Goal: Task Accomplishment & Management: Use online tool/utility

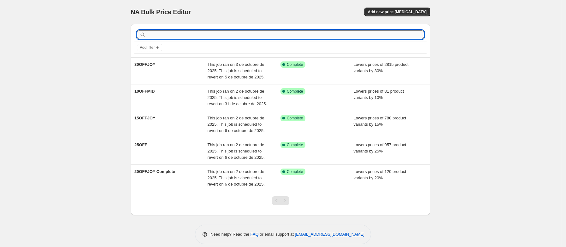
click at [166, 34] on input "text" at bounding box center [285, 34] width 277 height 9
type input "30OFFBU"
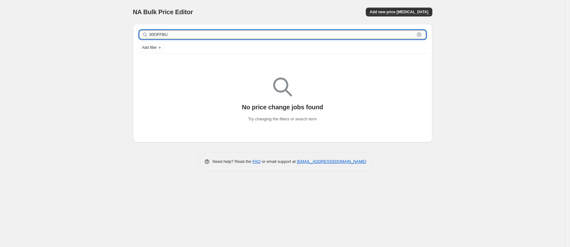
click at [172, 32] on input "30OFFBU" at bounding box center [281, 34] width 265 height 9
drag, startPoint x: 169, startPoint y: 34, endPoint x: 134, endPoint y: 32, distance: 35.0
click at [134, 32] on div "30OFFBU Clear Add filter" at bounding box center [283, 40] width 300 height 33
click at [399, 11] on span "Add new price [MEDICAL_DATA]" at bounding box center [399, 11] width 59 height 5
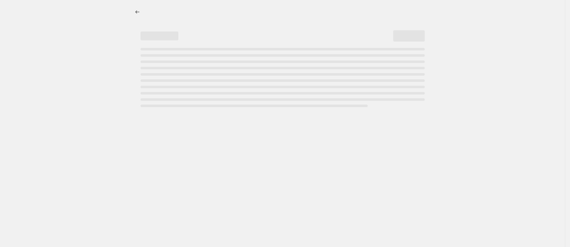
select select "percentage"
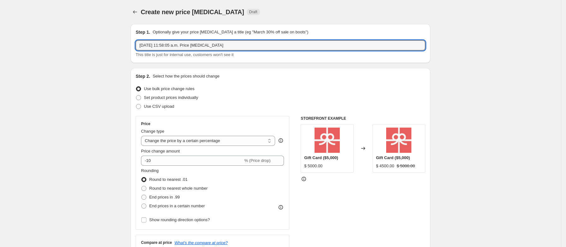
drag, startPoint x: 190, startPoint y: 43, endPoint x: 109, endPoint y: 38, distance: 81.8
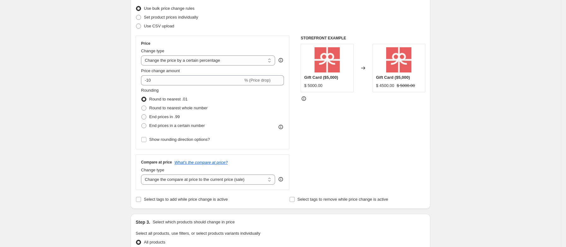
scroll to position [95, 0]
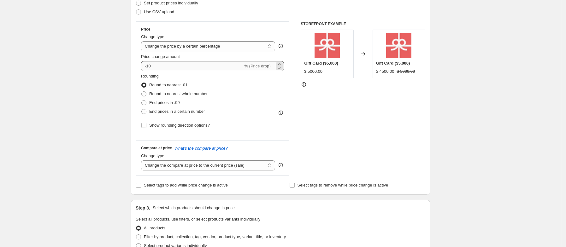
type input "30OFFBUL"
click at [159, 67] on input "-10" at bounding box center [192, 66] width 102 height 10
type input "-1"
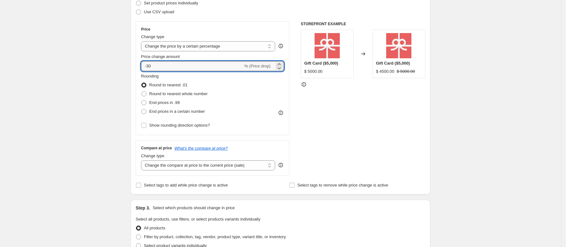
type input "-30"
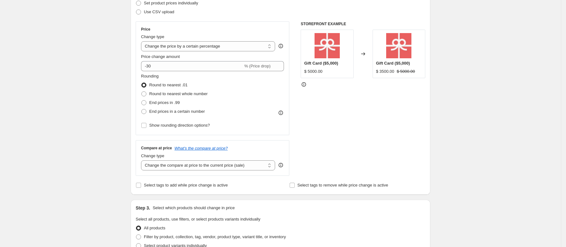
click at [129, 73] on div "Step 1. Optionally give your price [MEDICAL_DATA] a title (eg "March 30% off sa…" at bounding box center [277, 211] width 305 height 575
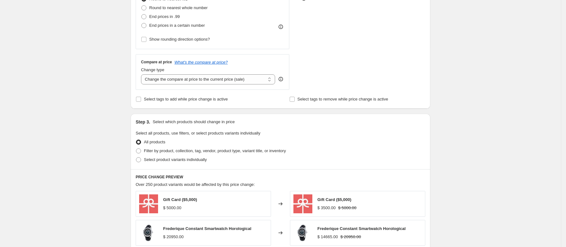
scroll to position [189, 0]
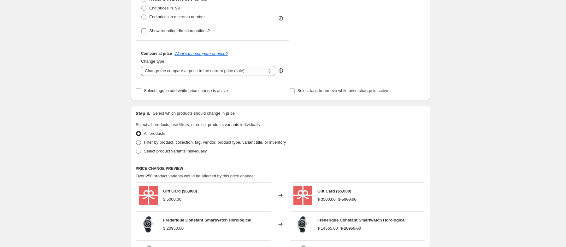
click at [140, 143] on span at bounding box center [138, 142] width 5 height 5
click at [136, 140] on input "Filter by product, collection, tag, vendor, product type, variant title, or inv…" at bounding box center [136, 140] width 0 height 0
radio input "true"
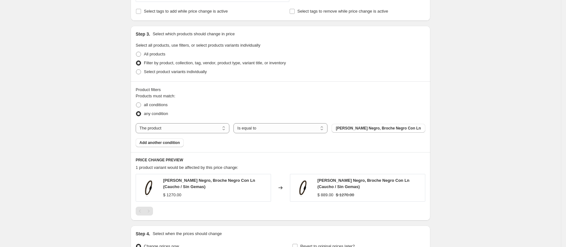
scroll to position [284, 0]
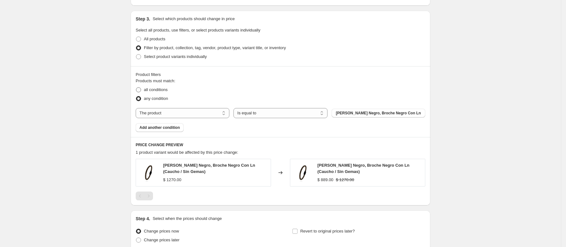
click at [139, 90] on span at bounding box center [138, 89] width 5 height 5
click at [136, 88] on input "all conditions" at bounding box center [136, 87] width 0 height 0
radio input "true"
click at [180, 113] on select "The product The product's collection The product's tag The product's vendor The…" at bounding box center [183, 113] width 94 height 10
select select "collection"
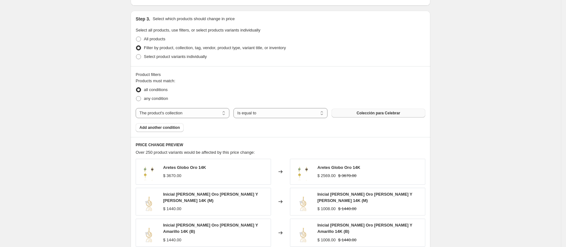
click at [382, 117] on button "Colección para Celebrar" at bounding box center [378, 113] width 94 height 9
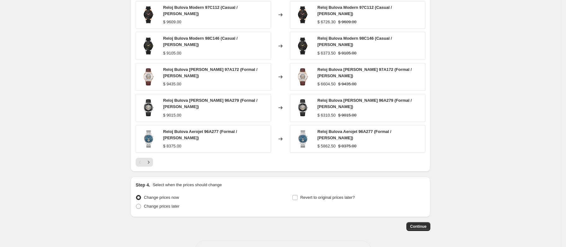
scroll to position [456, 0]
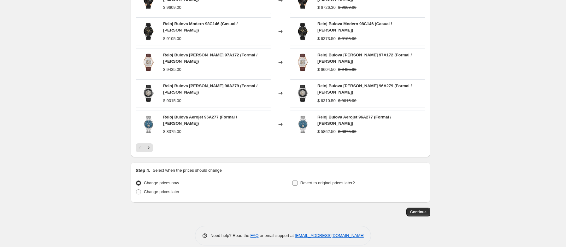
click at [326, 181] on span "Revert to original prices later?" at bounding box center [327, 183] width 55 height 5
click at [297, 181] on input "Revert to original prices later?" at bounding box center [294, 183] width 5 height 5
checkbox input "true"
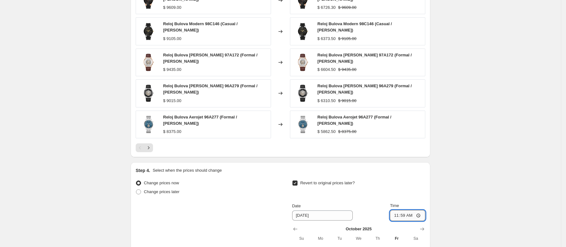
click at [410, 210] on input "11:59" at bounding box center [407, 215] width 35 height 11
click at [313, 211] on input "[DATE]" at bounding box center [322, 216] width 61 height 10
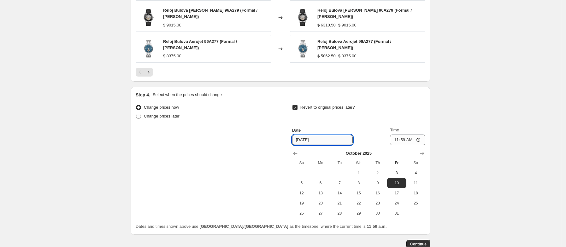
scroll to position [551, 0]
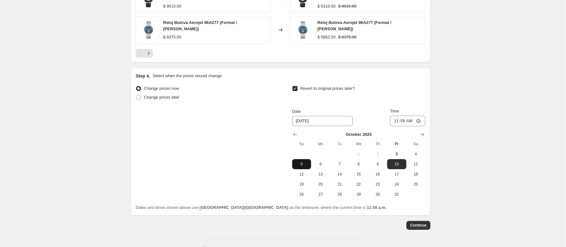
click at [298, 162] on span "5" at bounding box center [301, 164] width 14 height 5
type input "[DATE]"
click at [409, 116] on input "11:59" at bounding box center [407, 121] width 35 height 11
type input "23:59"
click at [418, 94] on div "Revert to original prices later?" at bounding box center [358, 93] width 133 height 19
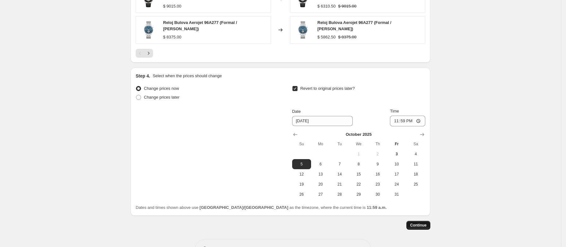
click at [421, 223] on span "Continue" at bounding box center [418, 225] width 16 height 5
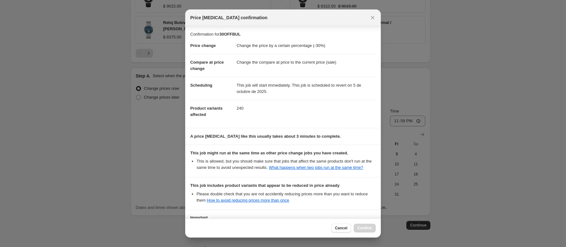
scroll to position [65, 0]
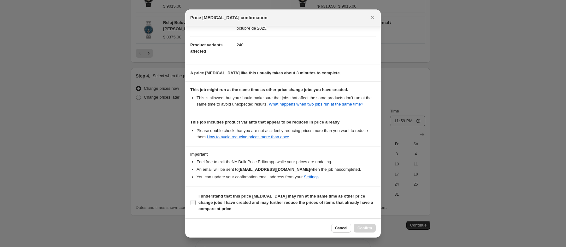
click at [194, 201] on input "I understand that this price [MEDICAL_DATA] may run at the same time as other p…" at bounding box center [192, 202] width 5 height 5
checkbox input "true"
click at [361, 229] on span "Confirm" at bounding box center [364, 228] width 15 height 5
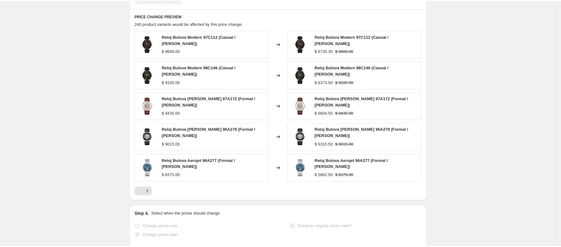
scroll to position [330, 0]
